Goal: Information Seeking & Learning: Understand process/instructions

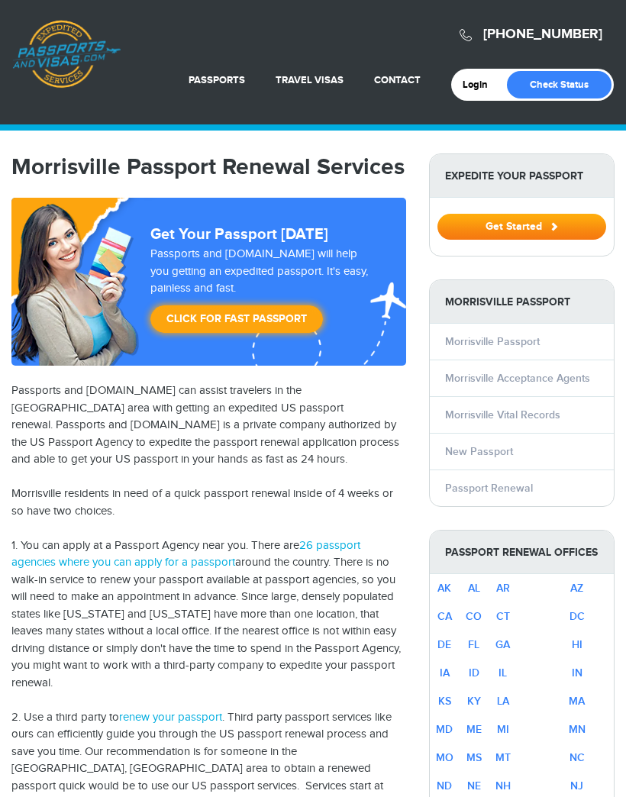
select select "**********"
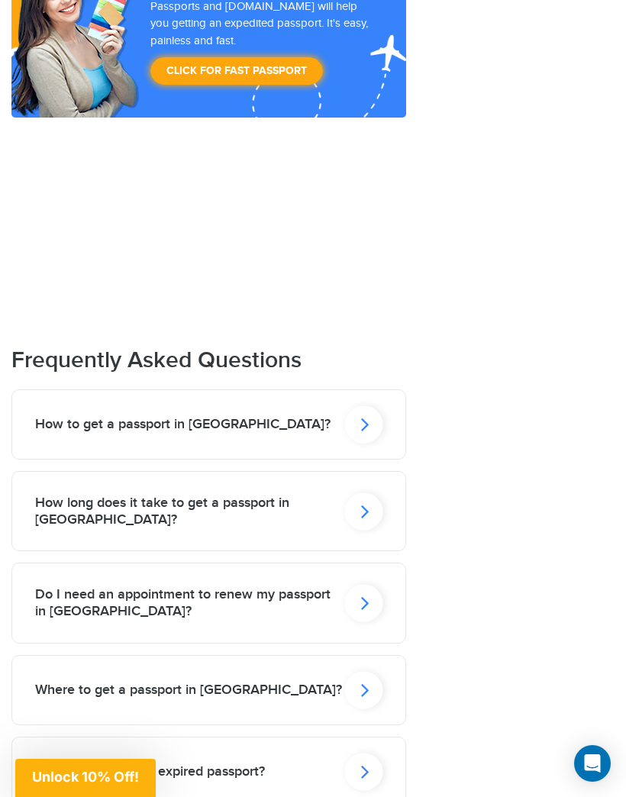
scroll to position [2122, 0]
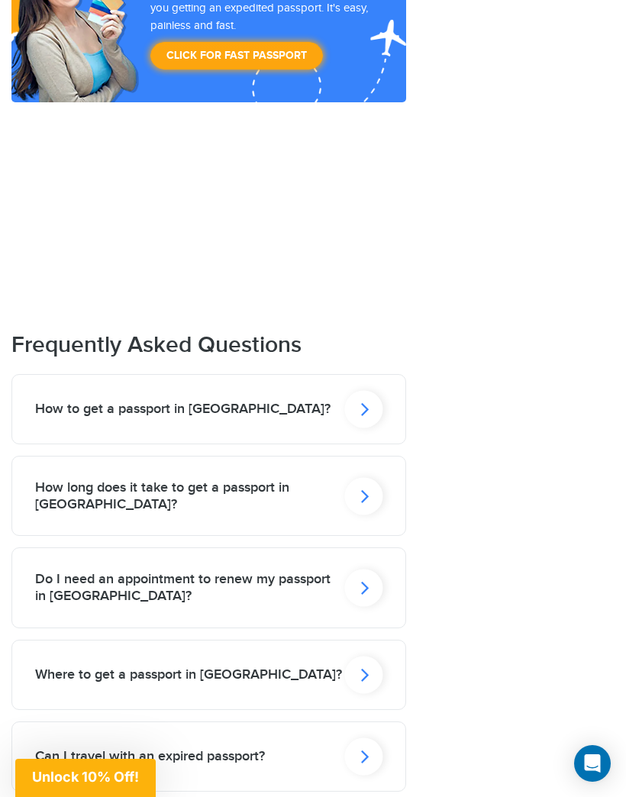
click at [253, 375] on div "How to get a passport in Morrisville?" at bounding box center [208, 409] width 393 height 69
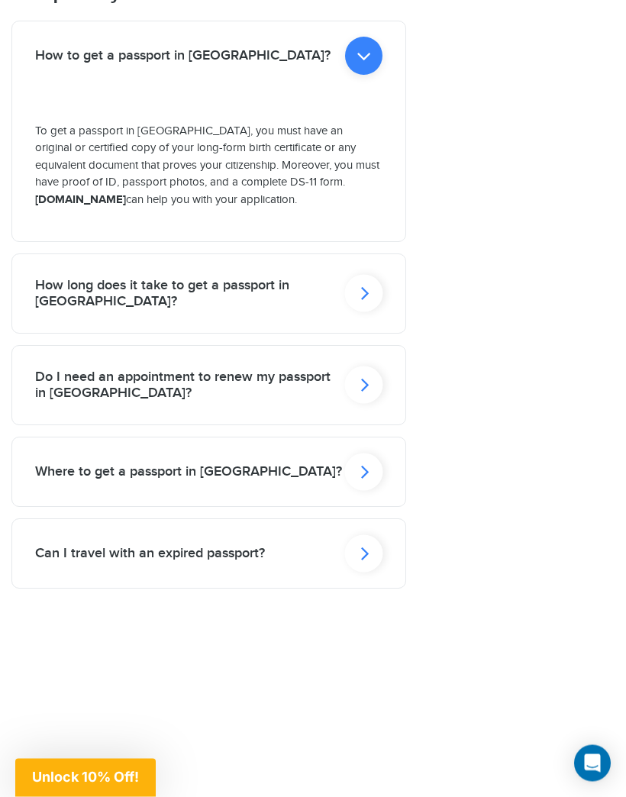
scroll to position [2477, 0]
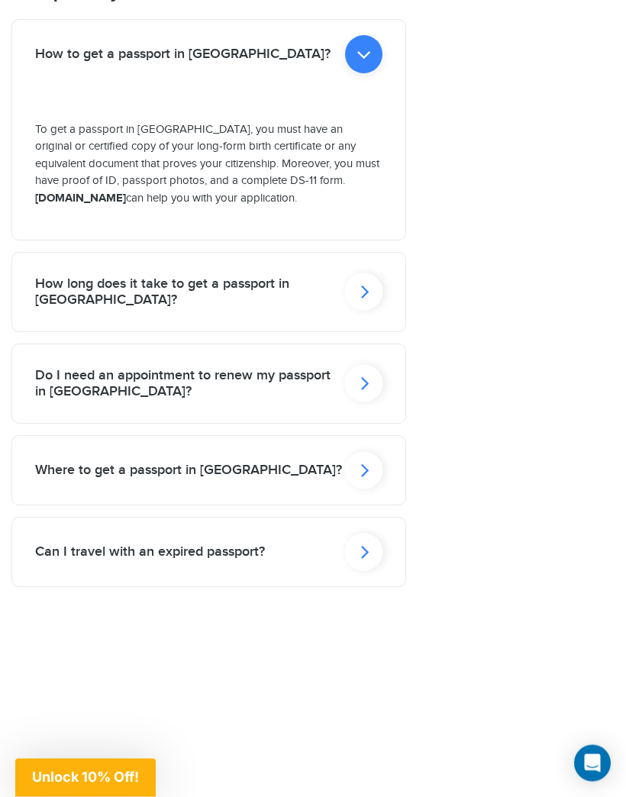
click at [310, 368] on h2 "Do I need an appointment to renew my passport in Morrisville?" at bounding box center [190, 384] width 310 height 33
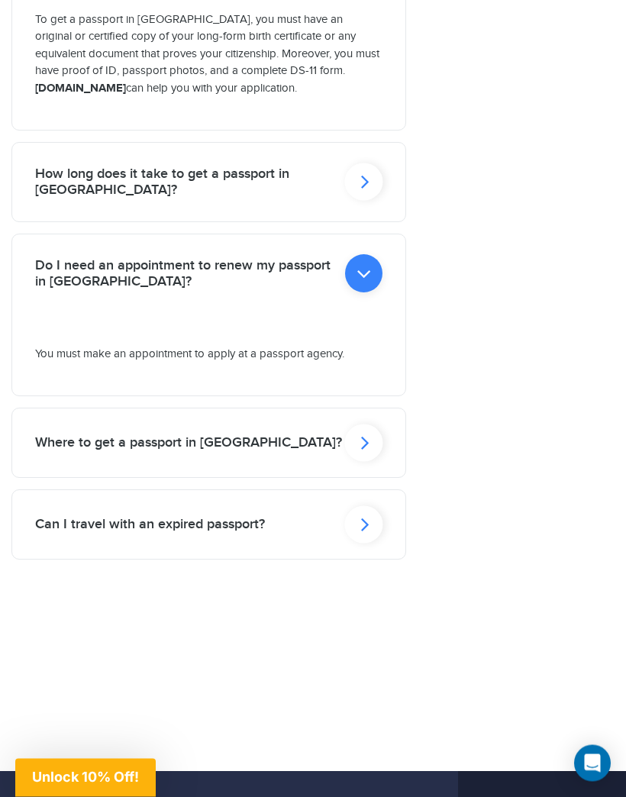
click at [246, 517] on h2 "Can I travel with an expired passport?" at bounding box center [150, 525] width 230 height 17
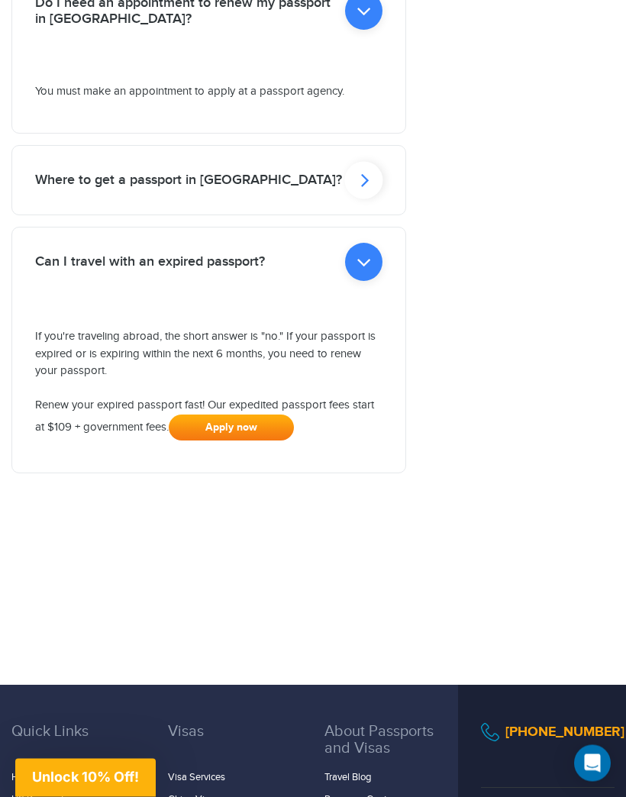
scroll to position [2860, 0]
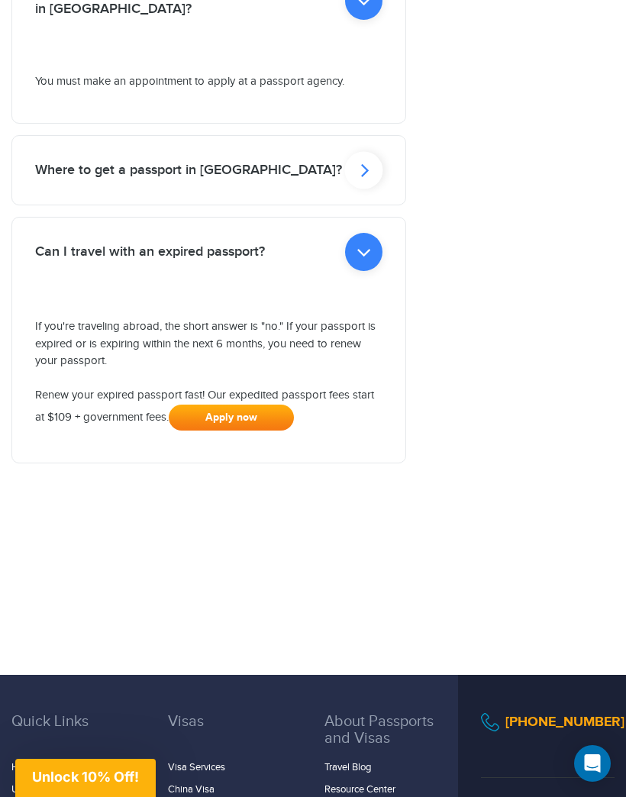
click at [280, 405] on link "Apply now" at bounding box center [231, 418] width 125 height 26
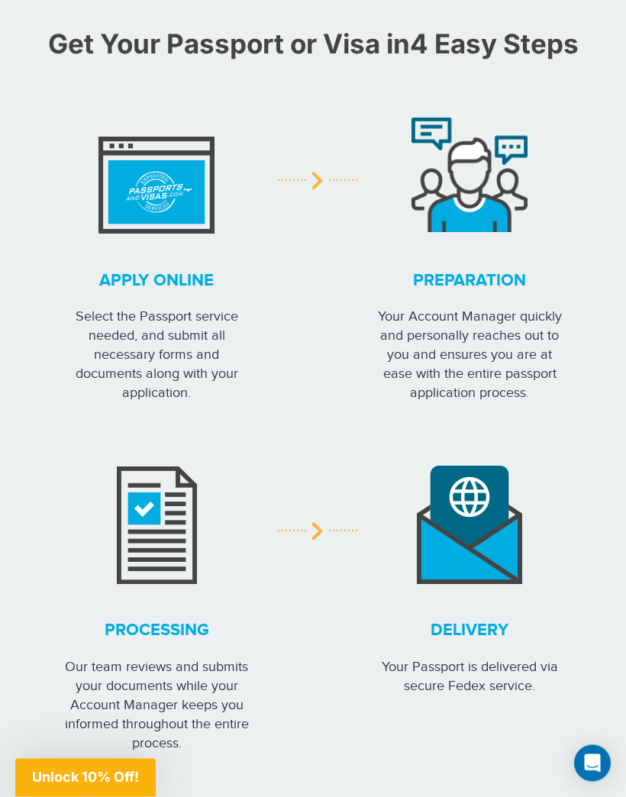
scroll to position [2246, 0]
click at [185, 284] on strong "Apply online" at bounding box center [156, 281] width 191 height 24
click at [176, 191] on img at bounding box center [156, 174] width 116 height 118
click at [178, 163] on img at bounding box center [156, 174] width 116 height 118
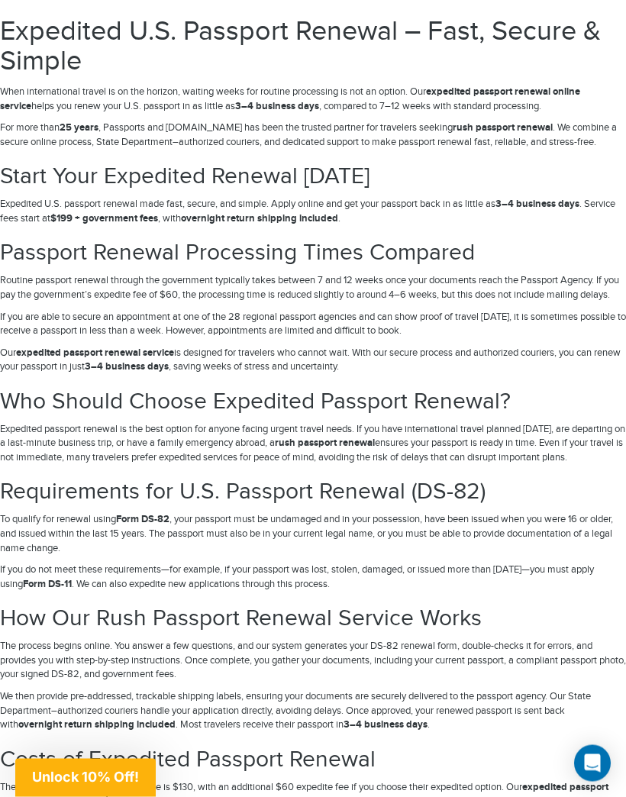
scroll to position [3545, 0]
click at [166, 525] on strong "Form DS-82" at bounding box center [142, 519] width 53 height 12
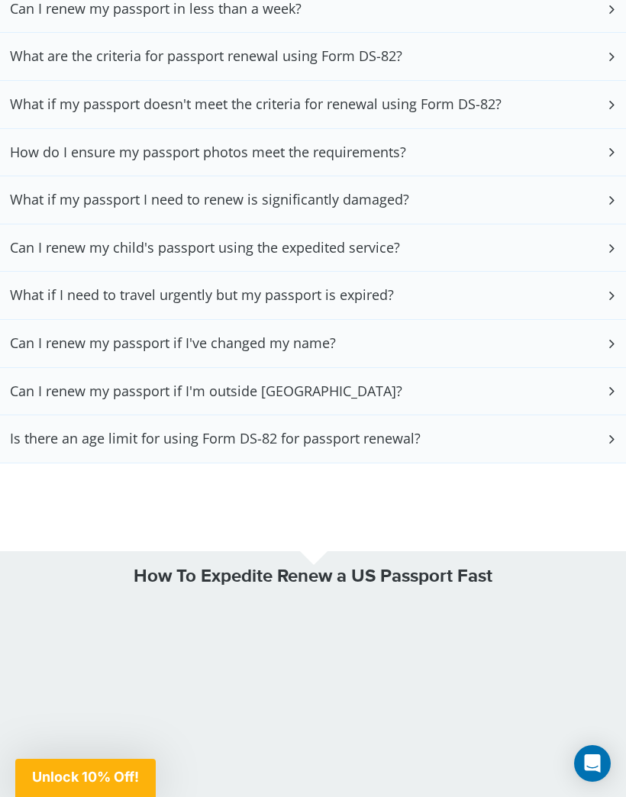
scroll to position [5771, 0]
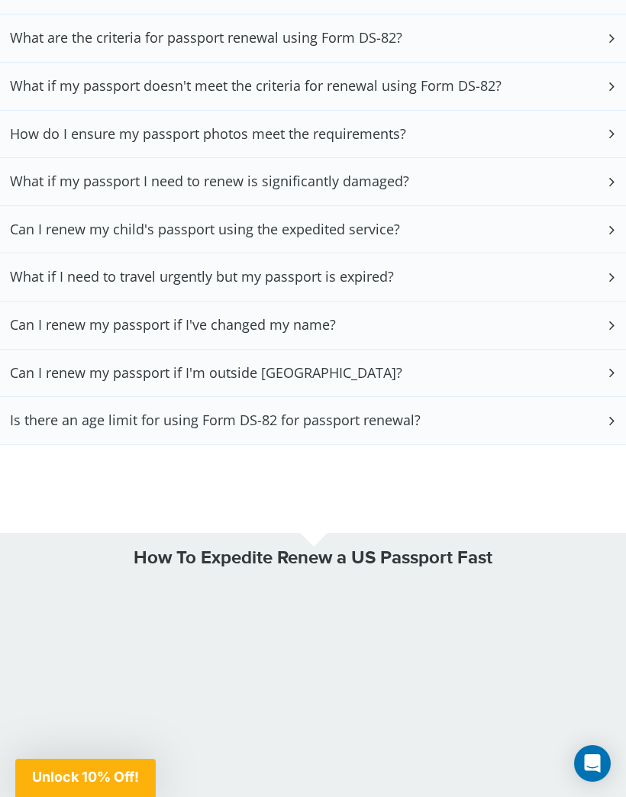
click at [388, 429] on h3 "Is there an age limit for using Form DS-82 for passport renewal?" at bounding box center [215, 420] width 411 height 17
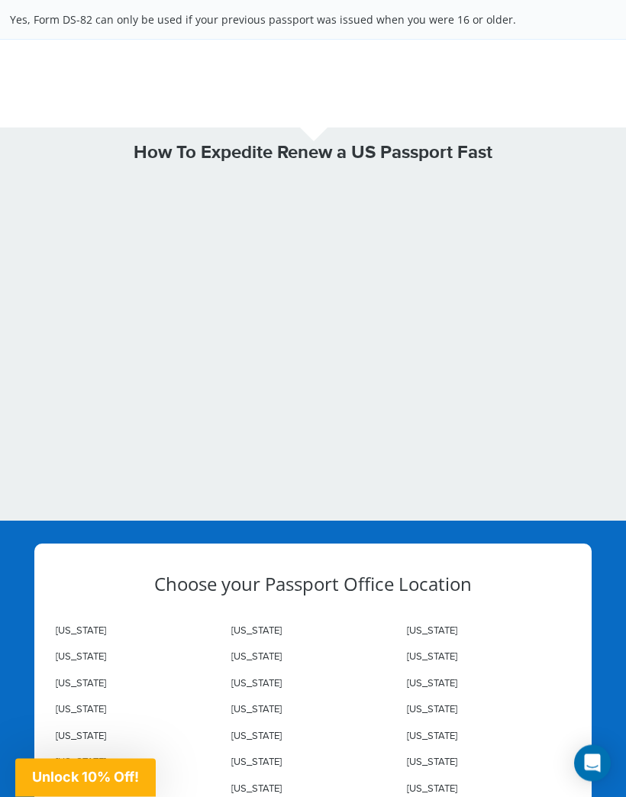
scroll to position [6214, 0]
